Goal: Task Accomplishment & Management: Complete application form

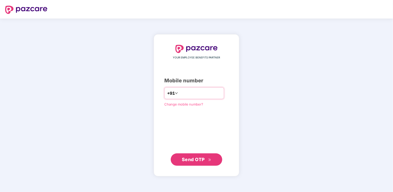
click at [216, 94] on input "number" at bounding box center [200, 93] width 42 height 8
click at [179, 92] on input "**********" at bounding box center [200, 93] width 42 height 8
type input "**********"
click at [200, 157] on span "Send OTP" at bounding box center [193, 159] width 23 height 5
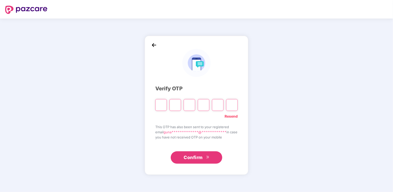
type input "*"
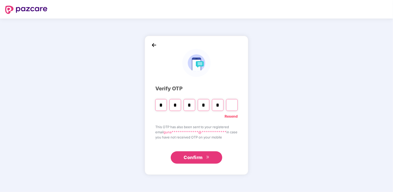
type input "*"
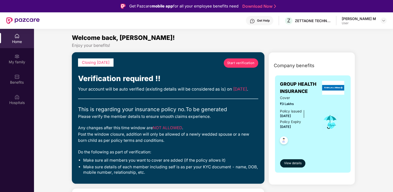
click at [249, 64] on span "Start verification" at bounding box center [241, 62] width 28 height 5
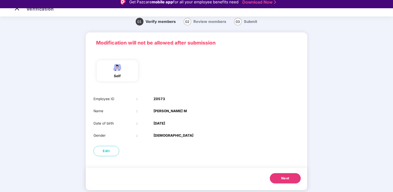
scroll to position [12, 0]
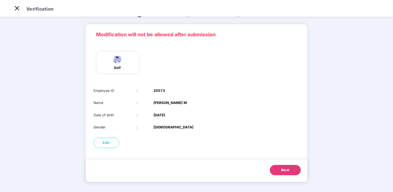
click at [279, 168] on button "Next" at bounding box center [285, 170] width 31 height 10
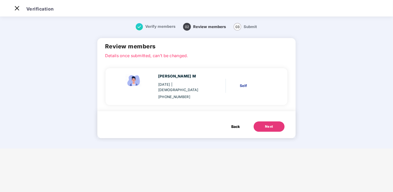
scroll to position [0, 0]
click at [242, 83] on div "Self" at bounding box center [256, 86] width 32 height 6
click at [245, 83] on div "Self" at bounding box center [256, 86] width 32 height 6
click at [235, 124] on span "Back" at bounding box center [235, 127] width 8 height 6
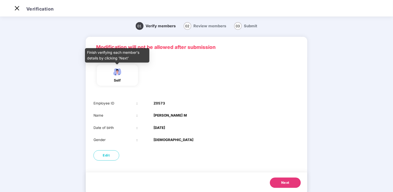
click at [117, 76] on img at bounding box center [117, 71] width 13 height 9
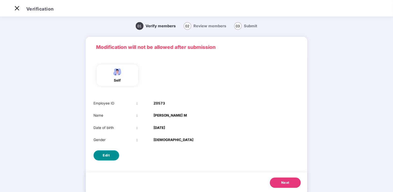
click at [106, 152] on button "Edit" at bounding box center [106, 155] width 26 height 10
select select "****"
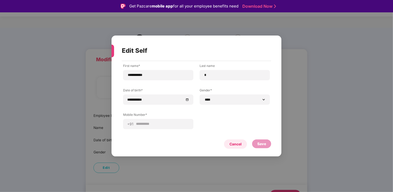
click at [241, 144] on div "Cancel" at bounding box center [235, 144] width 12 height 6
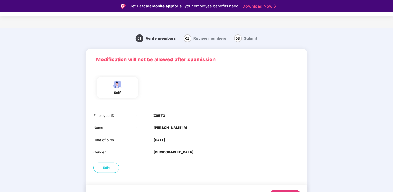
scroll to position [13, 0]
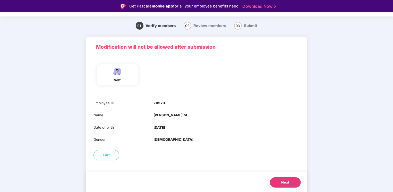
click at [289, 181] on span "Next" at bounding box center [285, 182] width 8 height 5
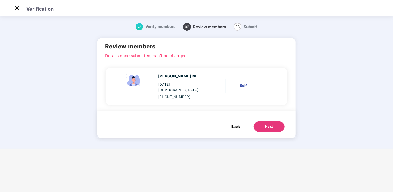
scroll to position [0, 0]
click at [270, 124] on div "Next" at bounding box center [269, 126] width 8 height 5
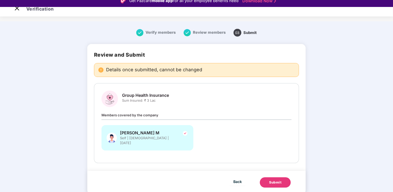
scroll to position [12, 0]
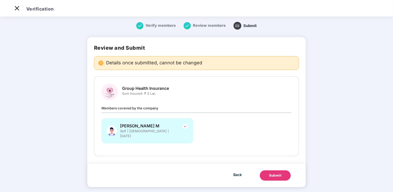
click at [185, 139] on div "Gunasekaran M Self | Male | 15 May 1992" at bounding box center [147, 133] width 98 height 31
click at [172, 109] on div "Members covered by the company Gunasekaran M Self | Male | 15 May 1992" at bounding box center [196, 126] width 190 height 43
click at [151, 129] on span "Self | Male | 15 May 1992" at bounding box center [148, 134] width 57 height 10
click at [157, 142] on div "Gunasekaran M Self | Male | 15 May 1992" at bounding box center [147, 133] width 98 height 31
click at [268, 170] on button "Submit" at bounding box center [275, 175] width 31 height 10
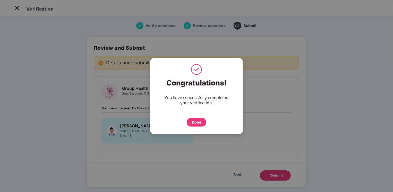
click at [199, 121] on div "Done" at bounding box center [196, 122] width 9 height 6
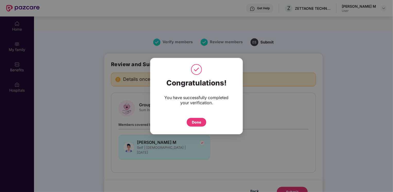
scroll to position [29, 0]
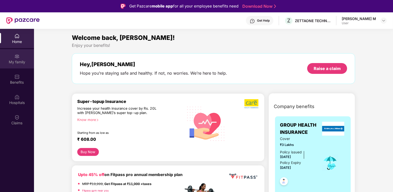
click at [13, 54] on div "My family" at bounding box center [17, 58] width 34 height 19
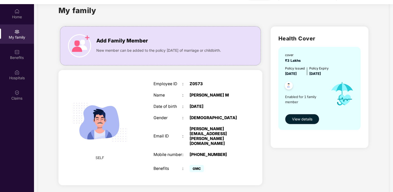
scroll to position [29, 0]
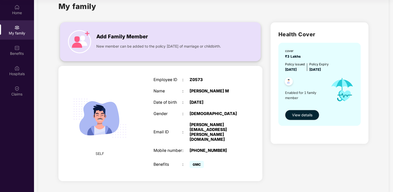
click at [80, 41] on img at bounding box center [79, 41] width 23 height 23
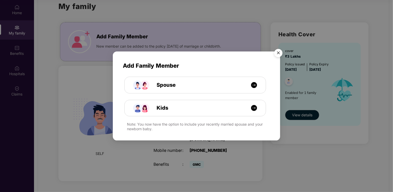
click at [281, 55] on img "Close" at bounding box center [278, 54] width 14 height 14
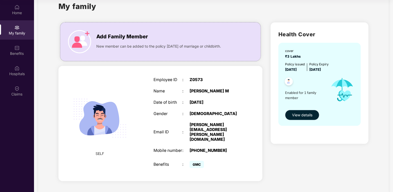
click at [306, 115] on span "View details" at bounding box center [302, 115] width 20 height 6
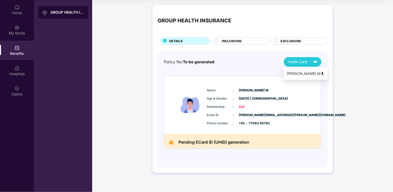
click at [320, 75] on img at bounding box center [322, 74] width 4 height 4
click at [234, 40] on span "INCLUSIONS" at bounding box center [232, 41] width 20 height 5
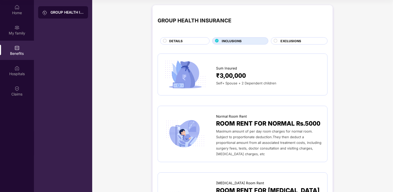
click at [287, 42] on span "EXCLUSIONS" at bounding box center [290, 41] width 21 height 5
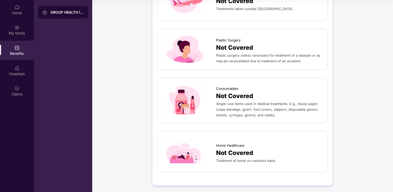
scroll to position [273, 0]
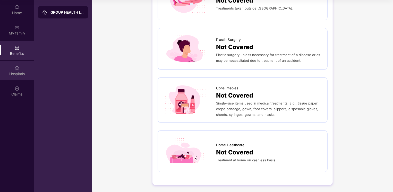
click at [20, 72] on div "Hospitals" at bounding box center [17, 73] width 34 height 5
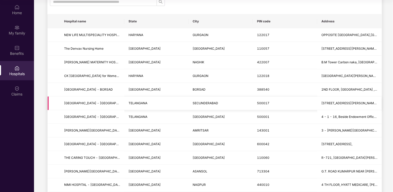
scroll to position [0, 0]
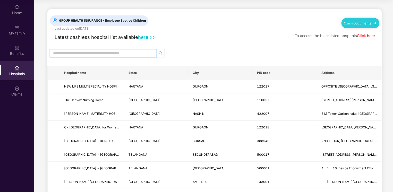
click at [142, 52] on input "text" at bounding box center [101, 53] width 97 height 6
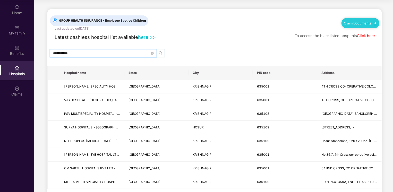
click at [158, 52] on span "search" at bounding box center [161, 53] width 8 height 4
click at [161, 52] on icon "search" at bounding box center [161, 53] width 4 height 4
type input "**********"
click at [160, 54] on icon "search" at bounding box center [161, 53] width 4 height 4
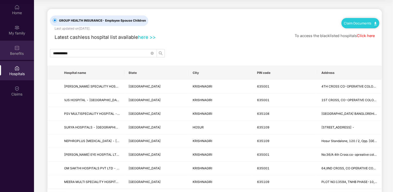
click at [17, 49] on img at bounding box center [16, 47] width 5 height 5
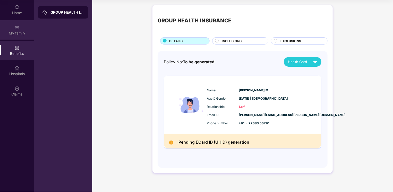
click at [25, 29] on div "My family" at bounding box center [17, 29] width 34 height 19
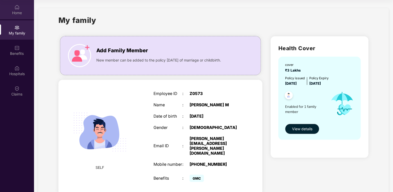
click at [19, 8] on img at bounding box center [16, 7] width 5 height 5
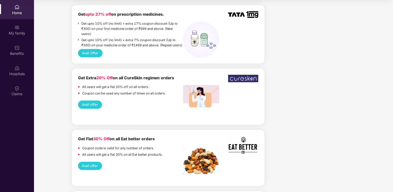
scroll to position [335, 0]
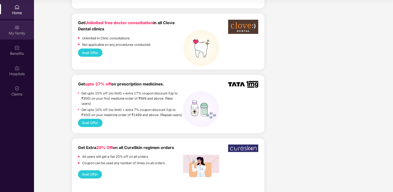
click at [10, 33] on div "My family" at bounding box center [17, 33] width 34 height 5
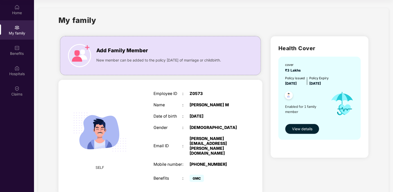
click at [303, 128] on span "View details" at bounding box center [302, 129] width 20 height 6
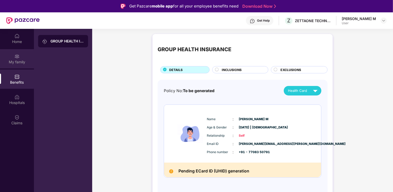
click at [21, 62] on div "My family" at bounding box center [17, 61] width 34 height 5
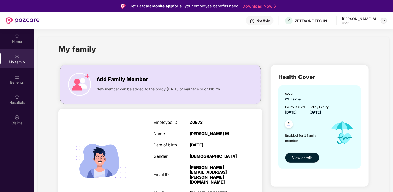
click at [382, 21] on img at bounding box center [383, 21] width 4 height 4
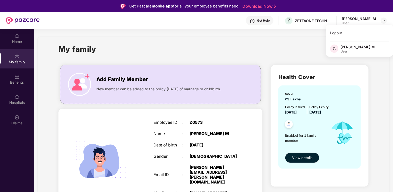
click at [356, 48] on div "[PERSON_NAME] M" at bounding box center [357, 47] width 34 height 5
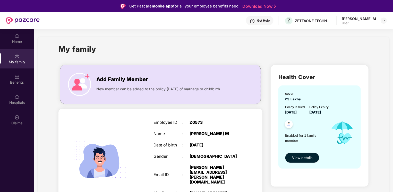
click at [366, 21] on div "User" at bounding box center [358, 23] width 34 height 4
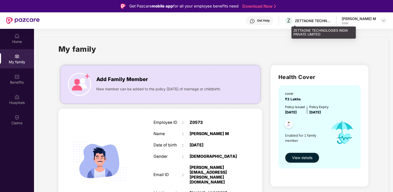
click at [309, 18] on div "ZETTAONE TECHNOLOGIES INDIA PRIVATE LIMITED" at bounding box center [313, 20] width 36 height 5
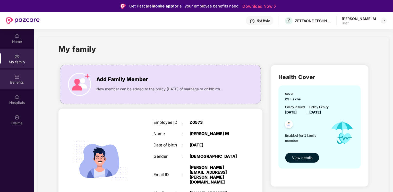
click at [20, 79] on div "Benefits" at bounding box center [17, 78] width 34 height 19
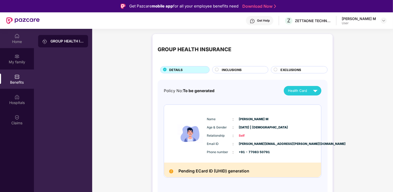
click at [17, 44] on div "Home" at bounding box center [17, 41] width 34 height 5
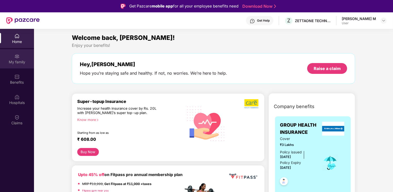
click at [17, 58] on img at bounding box center [16, 56] width 5 height 5
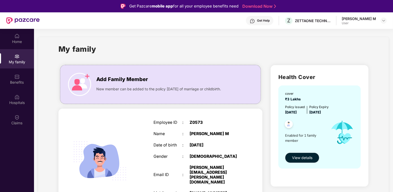
click at [332, 47] on div "My family" at bounding box center [213, 52] width 310 height 18
click at [384, 21] on img at bounding box center [383, 21] width 4 height 4
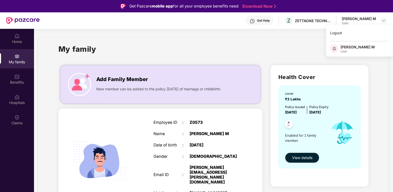
click at [351, 47] on div "[PERSON_NAME] M" at bounding box center [357, 47] width 34 height 5
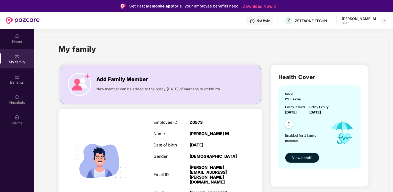
click at [381, 23] on div at bounding box center [383, 20] width 6 height 6
click at [383, 19] on img at bounding box center [383, 21] width 4 height 4
click at [338, 31] on div "Logout" at bounding box center [359, 33] width 67 height 10
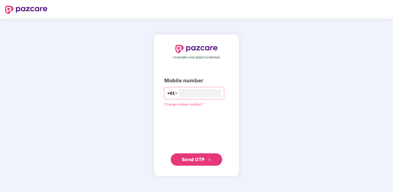
click at [261, 128] on div "YOUR EMPLOYEE BENEFITS PARTNER Mobile number +91 Change mobile number? Send OTP" at bounding box center [196, 105] width 393 height 173
